Goal: Find specific page/section: Find specific page/section

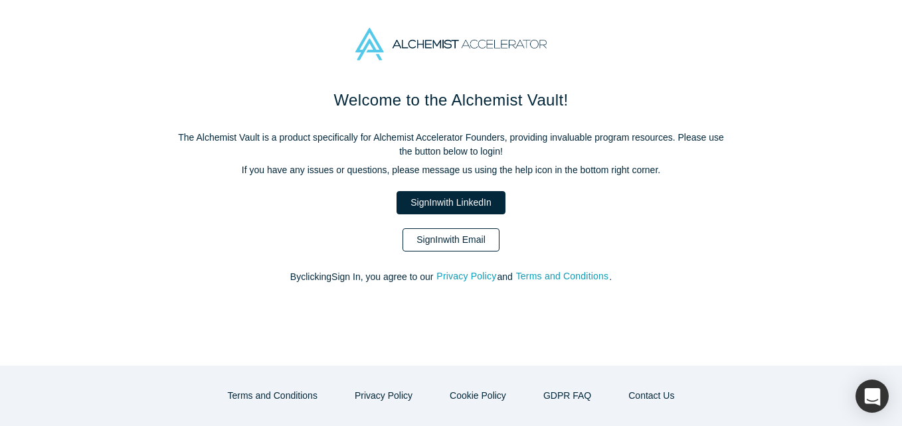
click at [424, 240] on link "Sign In with Email" at bounding box center [450, 239] width 97 height 23
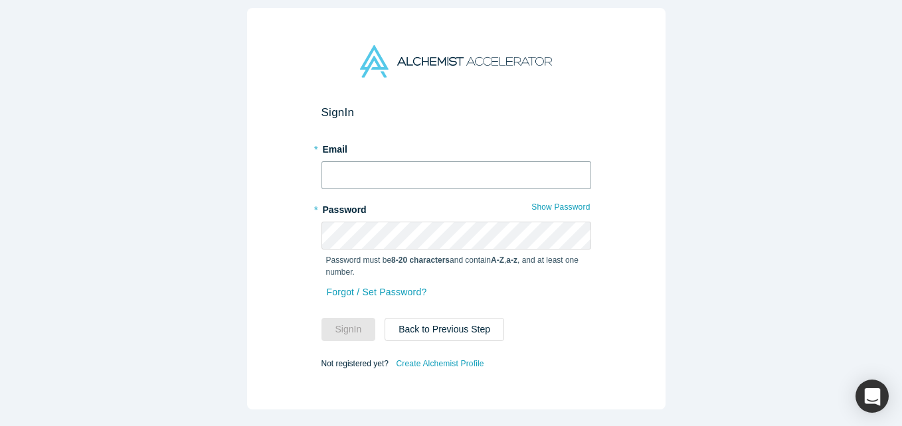
click at [337, 168] on input "text" at bounding box center [456, 175] width 270 height 28
click at [249, 147] on div "Sign In * Email [EMAIL_ADDRESS][DOMAIN_NAME] * Password Show Password Password …" at bounding box center [456, 209] width 418 height 402
type input "[EMAIL_ADDRESS][DOMAIN_NAME]"
click at [321, 318] on button "Sign In" at bounding box center [348, 329] width 54 height 23
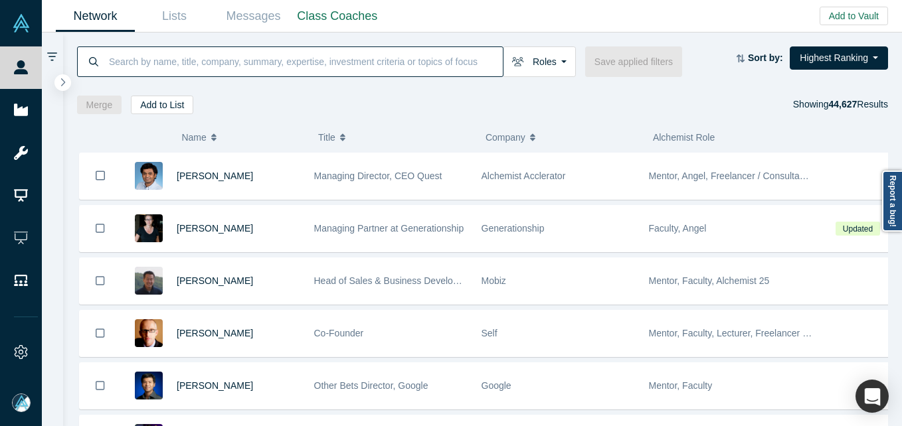
click at [172, 58] on input at bounding box center [305, 61] width 395 height 31
paste input "[EMAIL_ADDRESS][DOMAIN_NAME]"
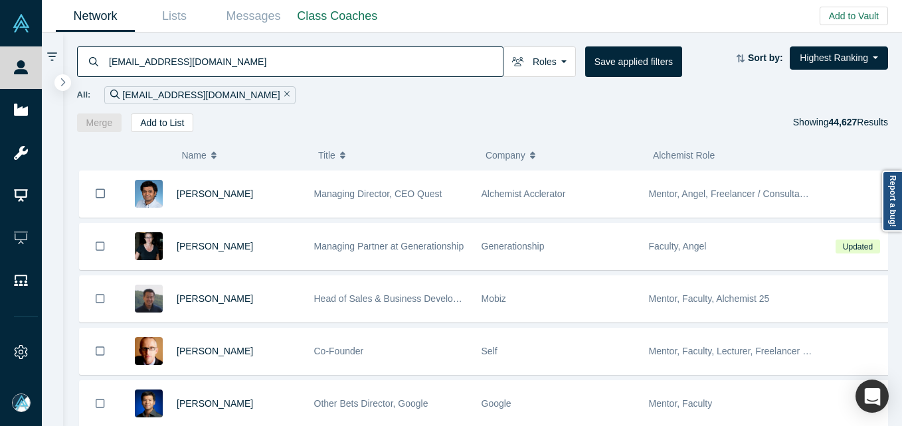
type input "[EMAIL_ADDRESS][DOMAIN_NAME]"
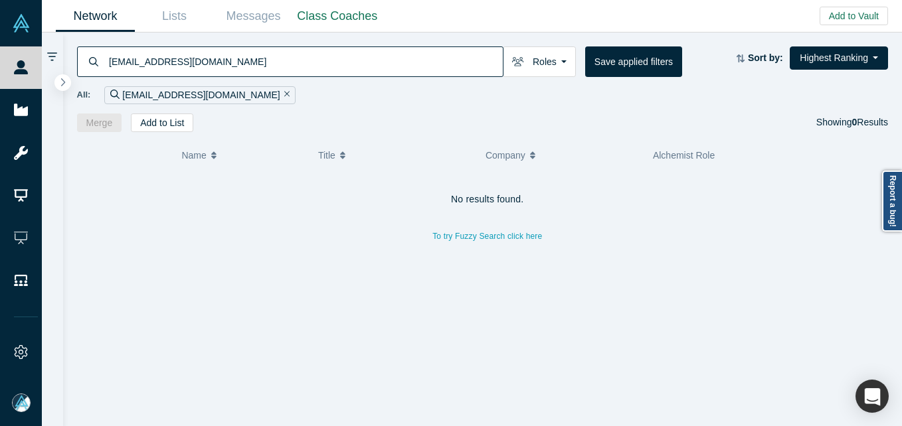
click at [273, 64] on input "[EMAIL_ADDRESS][DOMAIN_NAME]" at bounding box center [305, 61] width 395 height 31
